Goal: Check status: Check status

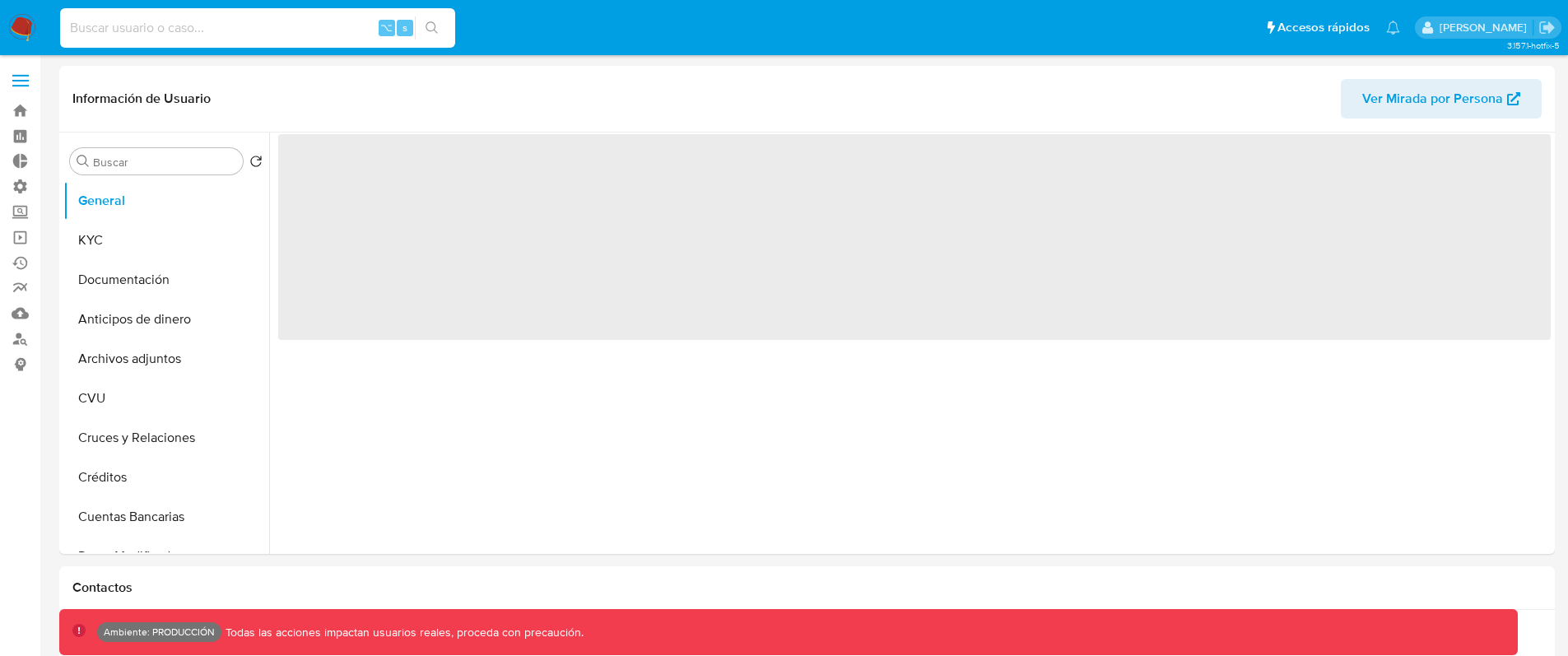
click at [318, 29] on input at bounding box center [257, 28] width 395 height 21
paste input "2597474861"
type input "2597474861"
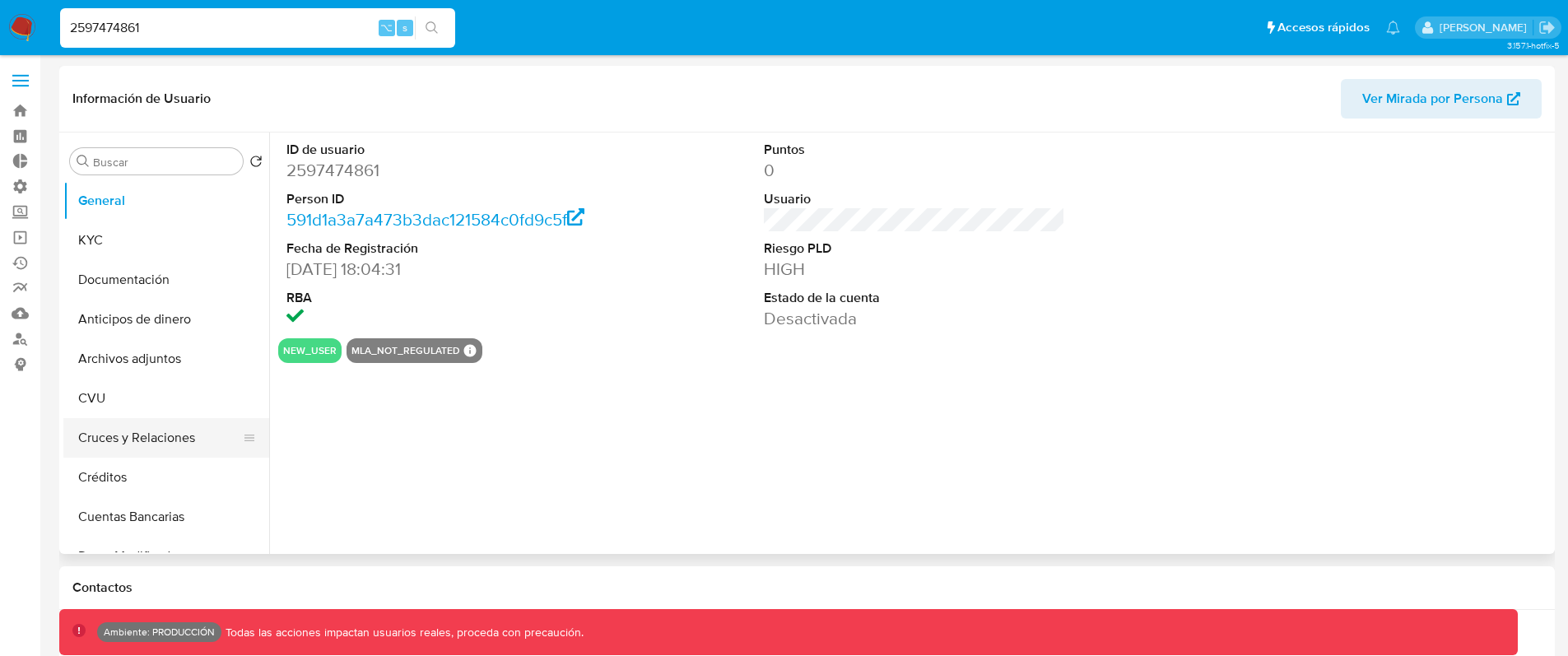
select select "10"
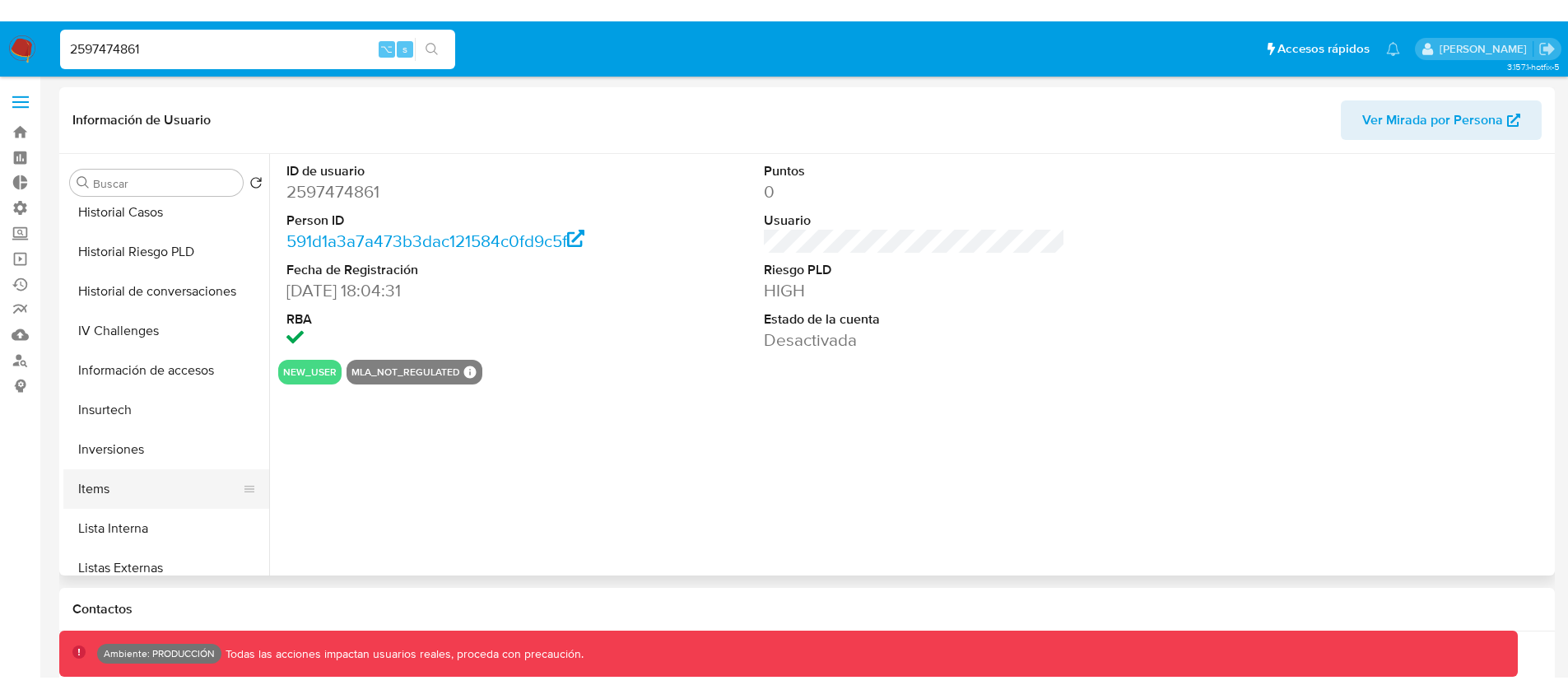
scroll to position [774, 0]
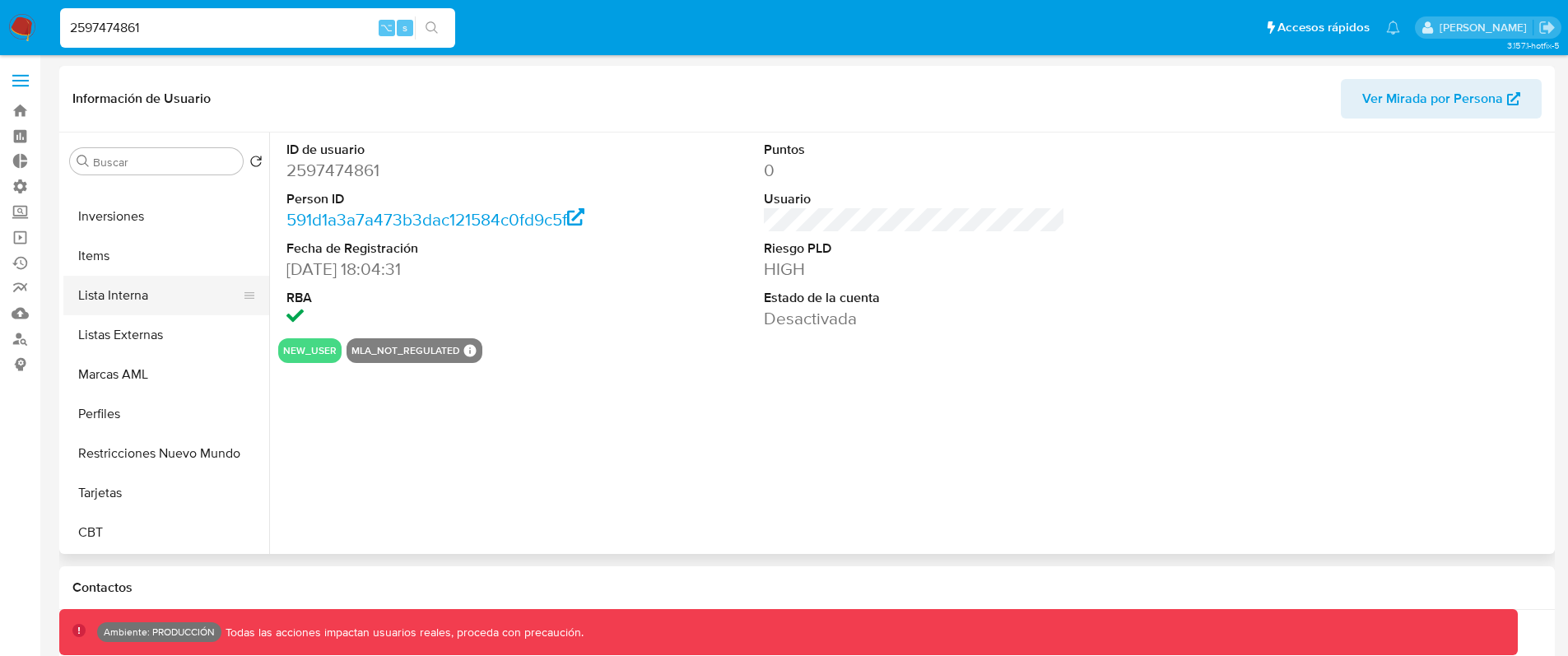
click at [146, 288] on button "Lista Interna" at bounding box center [160, 295] width 192 height 39
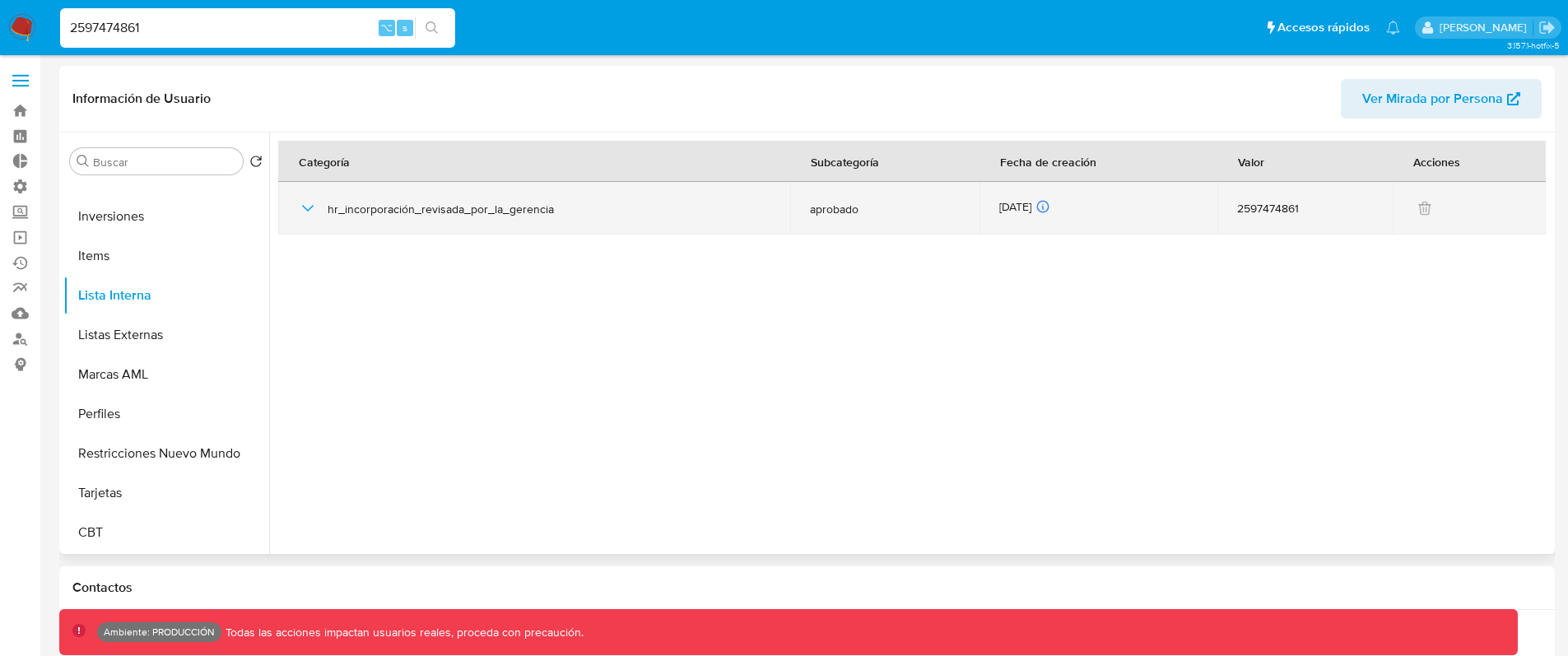
click at [307, 209] on icon "button" at bounding box center [308, 208] width 20 height 20
